Goal: Complete application form

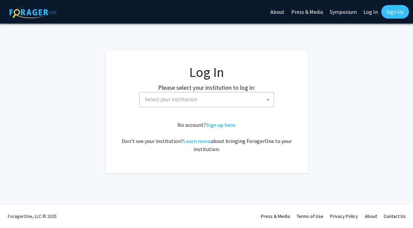
select select
click at [220, 94] on span "Select your institution" at bounding box center [208, 99] width 132 height 14
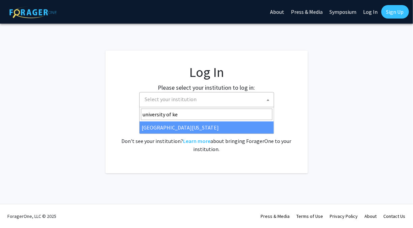
type input "university of ke"
select select "13"
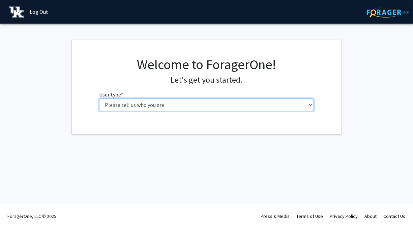
drag, startPoint x: 257, startPoint y: 103, endPoint x: 251, endPoint y: 112, distance: 11.3
click at [257, 103] on select "Please tell us who you are Undergraduate Student Master's Student Doctoral Cand…" at bounding box center [206, 104] width 215 height 13
select select "1: undergrad"
click at [99, 98] on select "Please tell us who you are Undergraduate Student Master's Student Doctoral Cand…" at bounding box center [206, 104] width 215 height 13
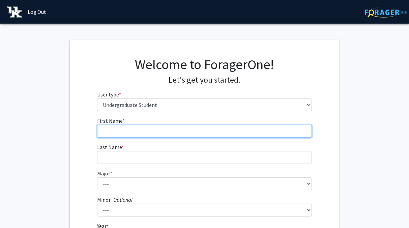
click at [178, 134] on input "First Name * required" at bounding box center [204, 131] width 215 height 13
type input "[PERSON_NAME]"
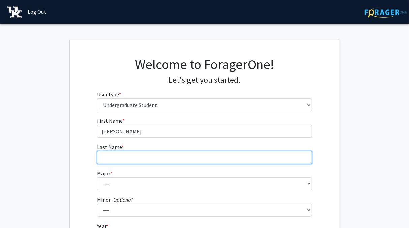
type input "[PERSON_NAME]"
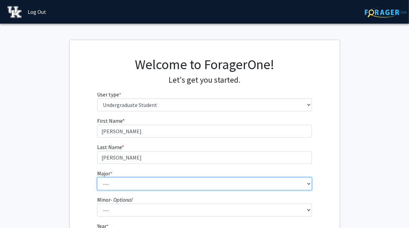
click at [154, 187] on select "--- Accounting Aerospace Engineering African American & Africana Studies Agricu…" at bounding box center [204, 183] width 215 height 13
select select "40: 877"
click at [97, 177] on select "--- Accounting Aerospace Engineering African American & Africana Studies Agricu…" at bounding box center [204, 183] width 215 height 13
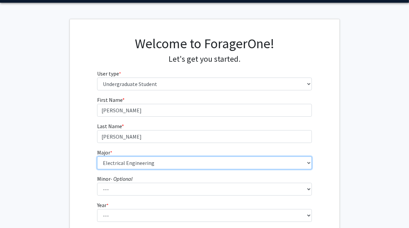
scroll to position [117, 0]
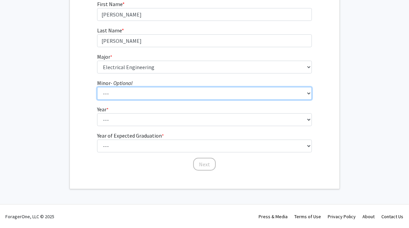
click at [173, 99] on select "--- African American & Africana Studies Agricultural Economics American Studies…" at bounding box center [204, 93] width 215 height 13
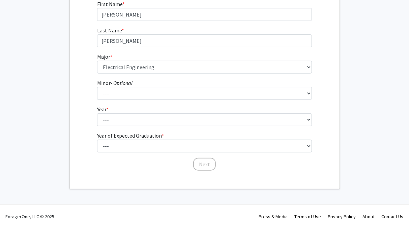
click at [49, 121] on fg-get-started "Welcome to ForagerOne! Let's get you started. User type * required Please tell …" at bounding box center [204, 56] width 409 height 266
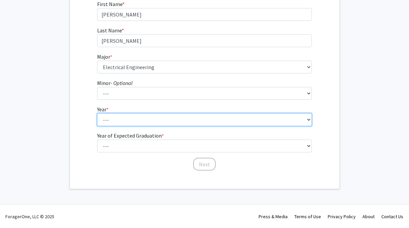
click at [152, 119] on select "--- First-year Sophomore Junior Senior Postbaccalaureate Certificate" at bounding box center [204, 119] width 215 height 13
select select "1: first-year"
click at [97, 113] on select "--- First-year Sophomore Junior Senior Postbaccalaureate Certificate" at bounding box center [204, 119] width 215 height 13
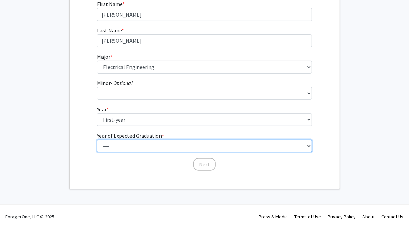
click at [151, 144] on select "--- 2025 2026 2027 2028 2029 2030 2031 2032 2033 2034" at bounding box center [204, 146] width 215 height 13
select select "5: 2029"
click at [97, 140] on select "--- 2025 2026 2027 2028 2029 2030 2031 2032 2033 2034" at bounding box center [204, 146] width 215 height 13
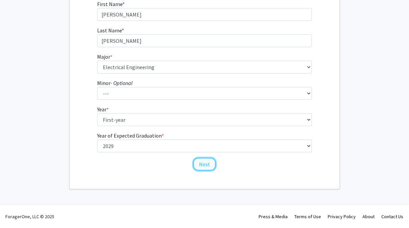
click at [212, 162] on button "Next" at bounding box center [204, 164] width 23 height 13
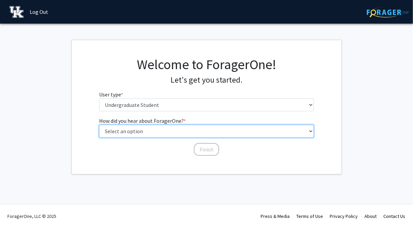
click at [219, 137] on select "Select an option Peer/student recommendation Faculty/staff recommendation Unive…" at bounding box center [206, 131] width 215 height 13
select select "3: university_website"
click at [99, 125] on select "Select an option Peer/student recommendation Faculty/staff recommendation Unive…" at bounding box center [206, 131] width 215 height 13
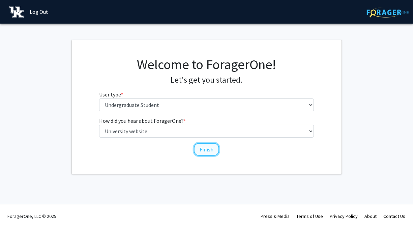
click at [214, 153] on button "Finish" at bounding box center [206, 149] width 25 height 13
